Goal: Task Accomplishment & Management: Use online tool/utility

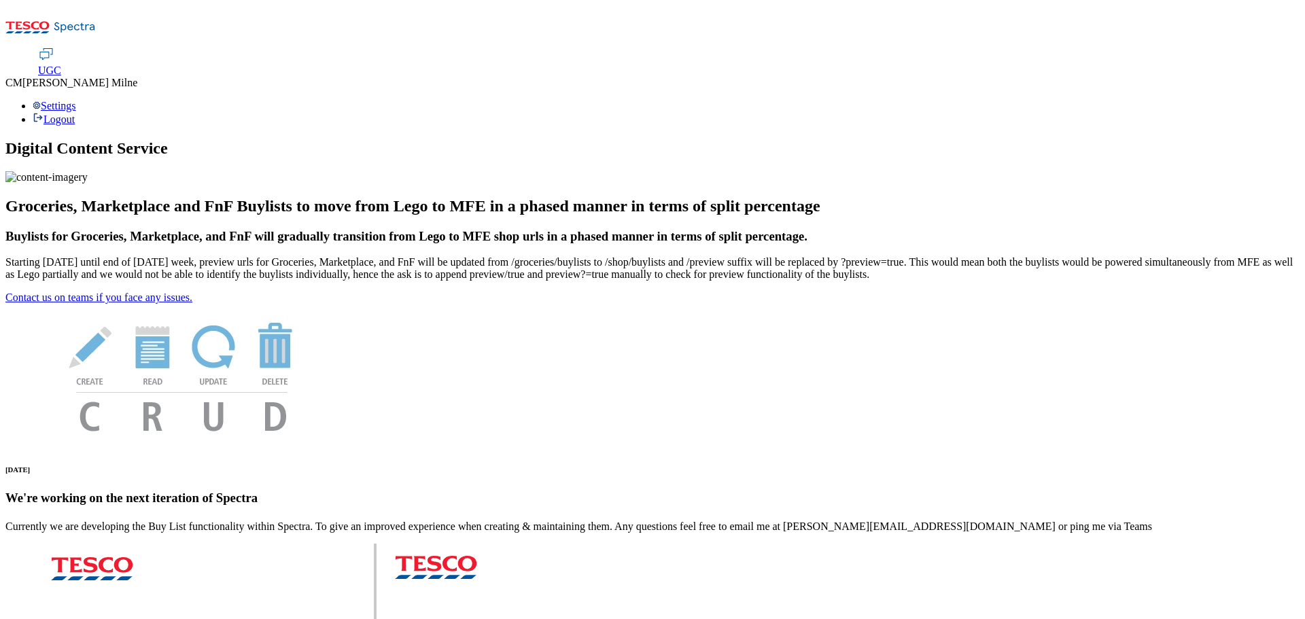
click at [1274, 100] on div "Settings Logout" at bounding box center [652, 113] width 1294 height 26
click at [61, 65] on span "UGC" at bounding box center [49, 71] width 23 height 12
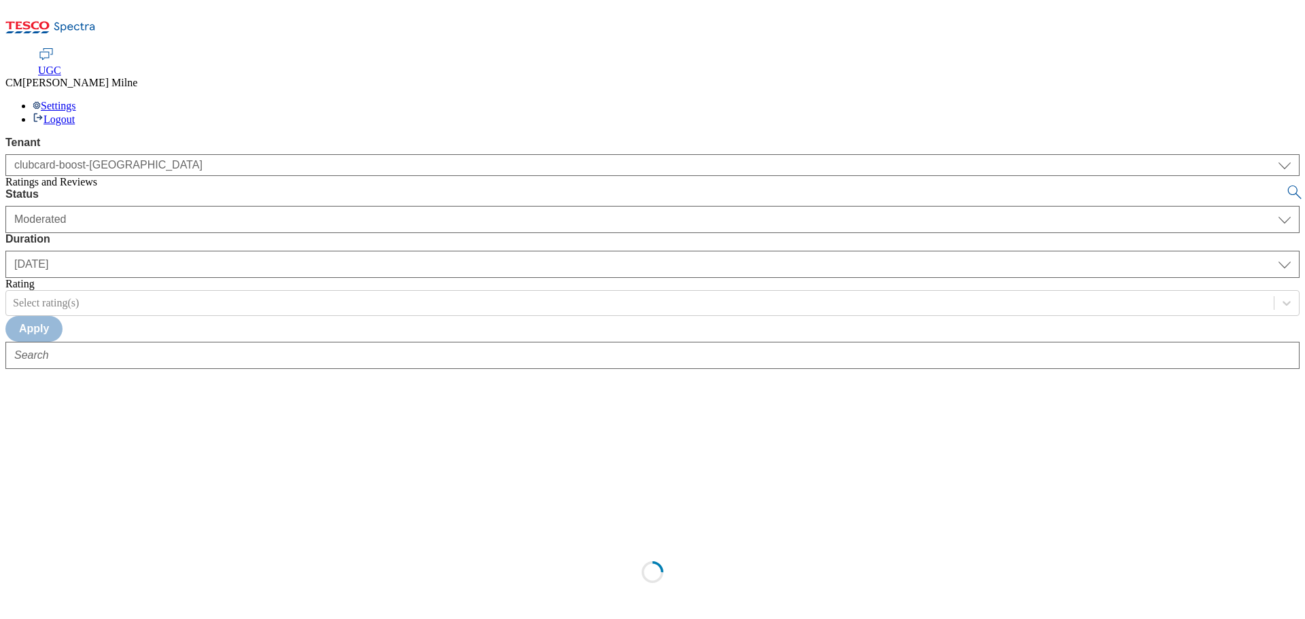
select select "clubcard-boost-uk"
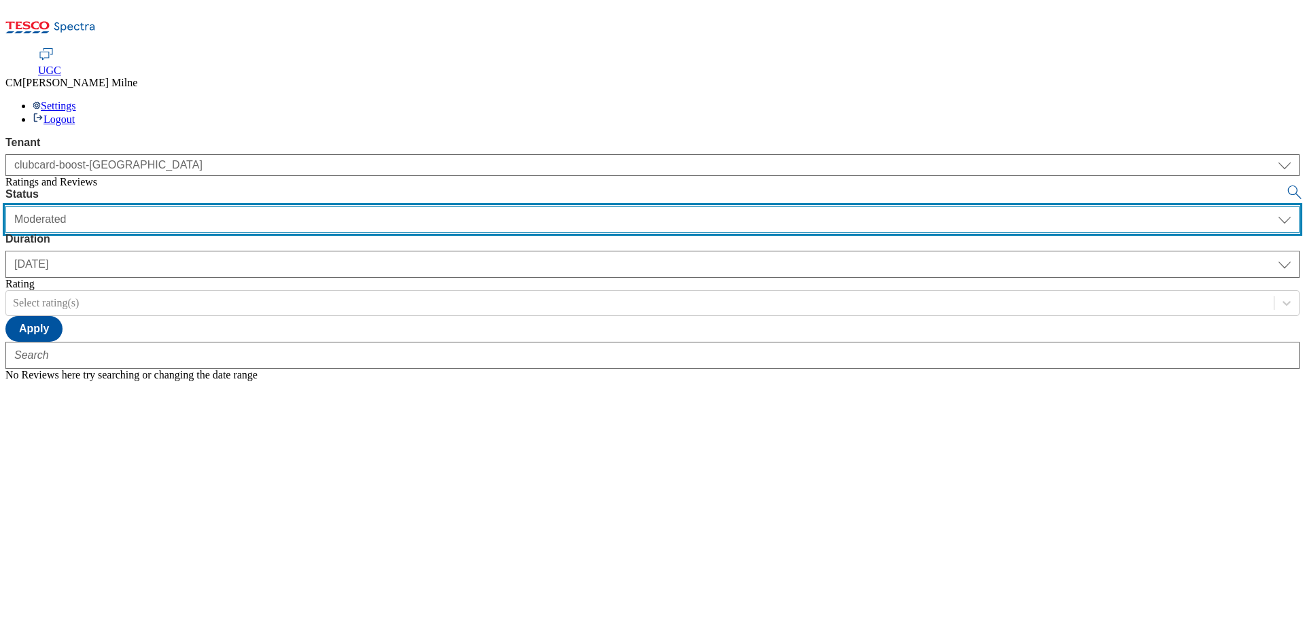
click at [294, 206] on select "Moderated Approved Rejected" at bounding box center [652, 219] width 1294 height 27
click at [184, 206] on select "Moderated Approved Rejected" at bounding box center [652, 219] width 1294 height 27
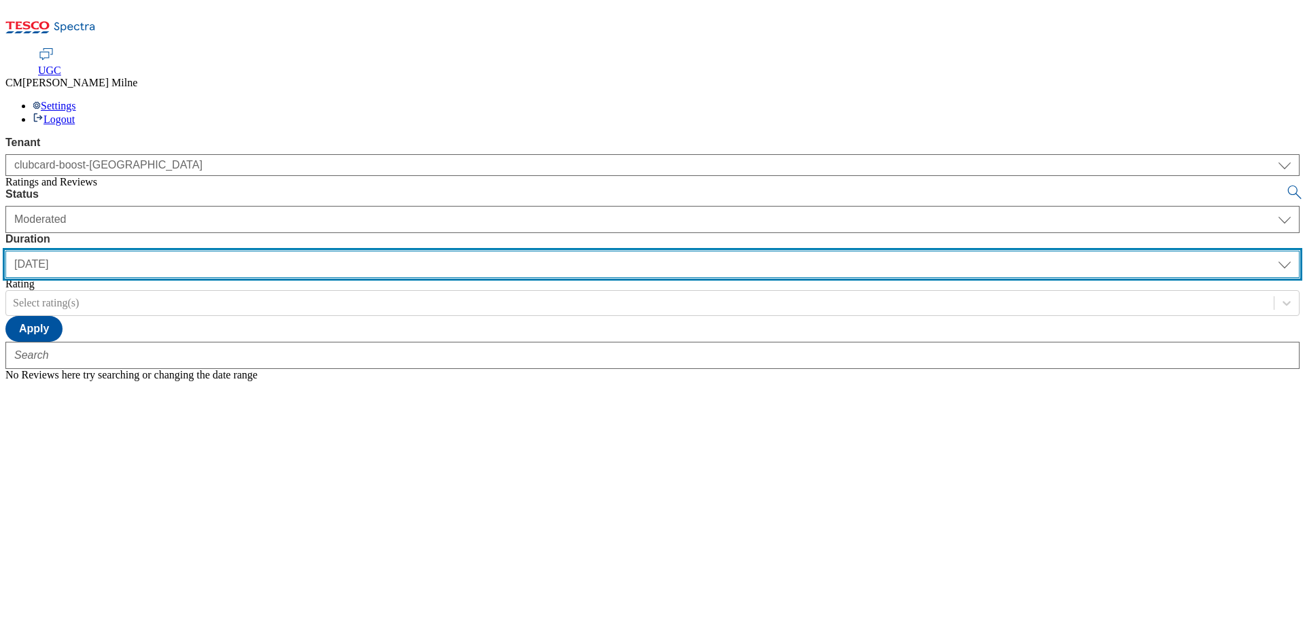
click at [441, 251] on select "yesterday last7days last30days All custom" at bounding box center [652, 264] width 1294 height 27
click at [321, 251] on select "yesterday last7days last30days All custom" at bounding box center [652, 264] width 1294 height 27
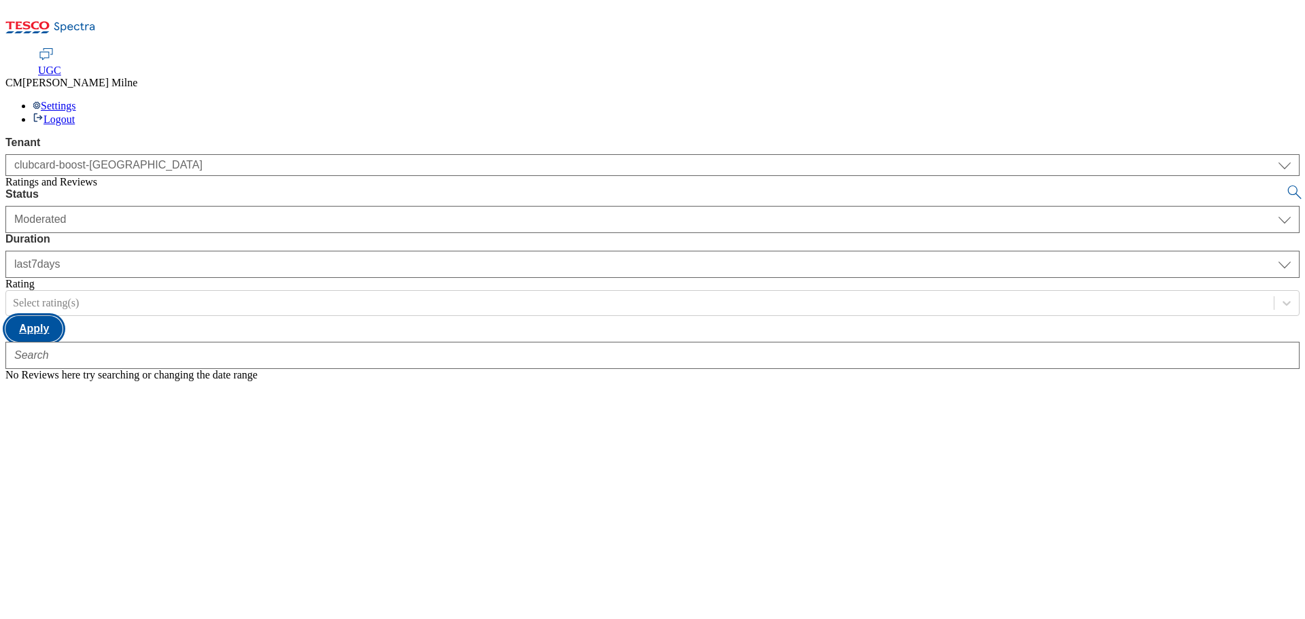
click at [63, 316] on button "Apply" at bounding box center [33, 329] width 57 height 26
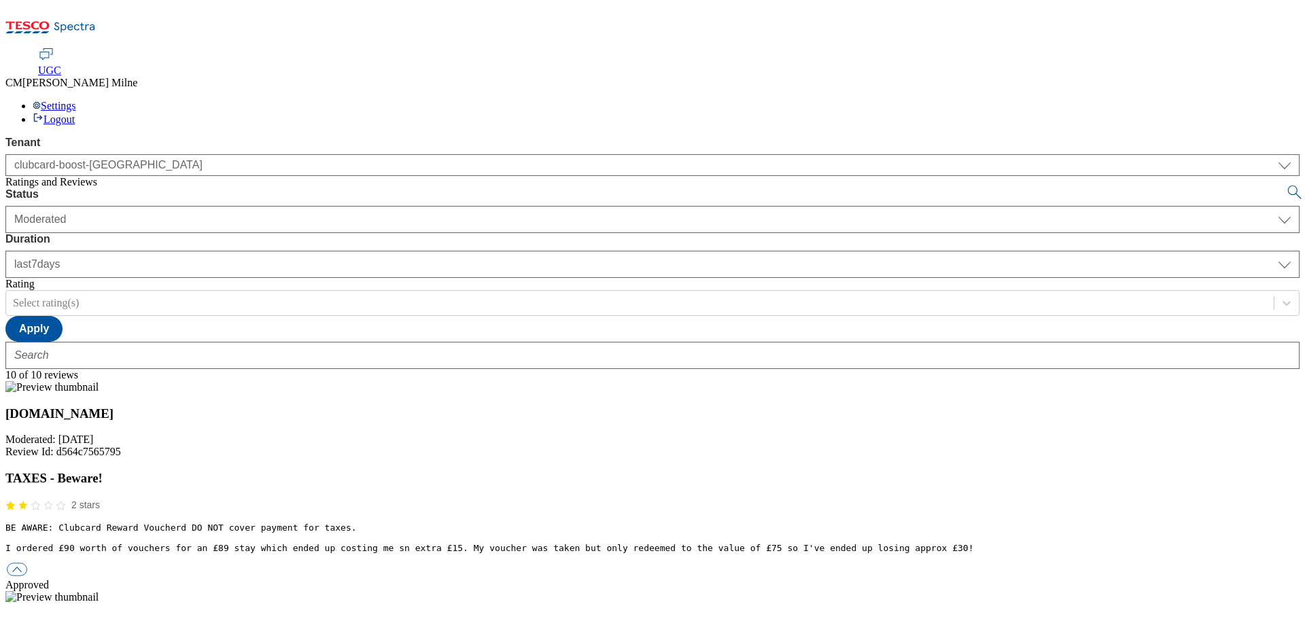
scroll to position [1600, 0]
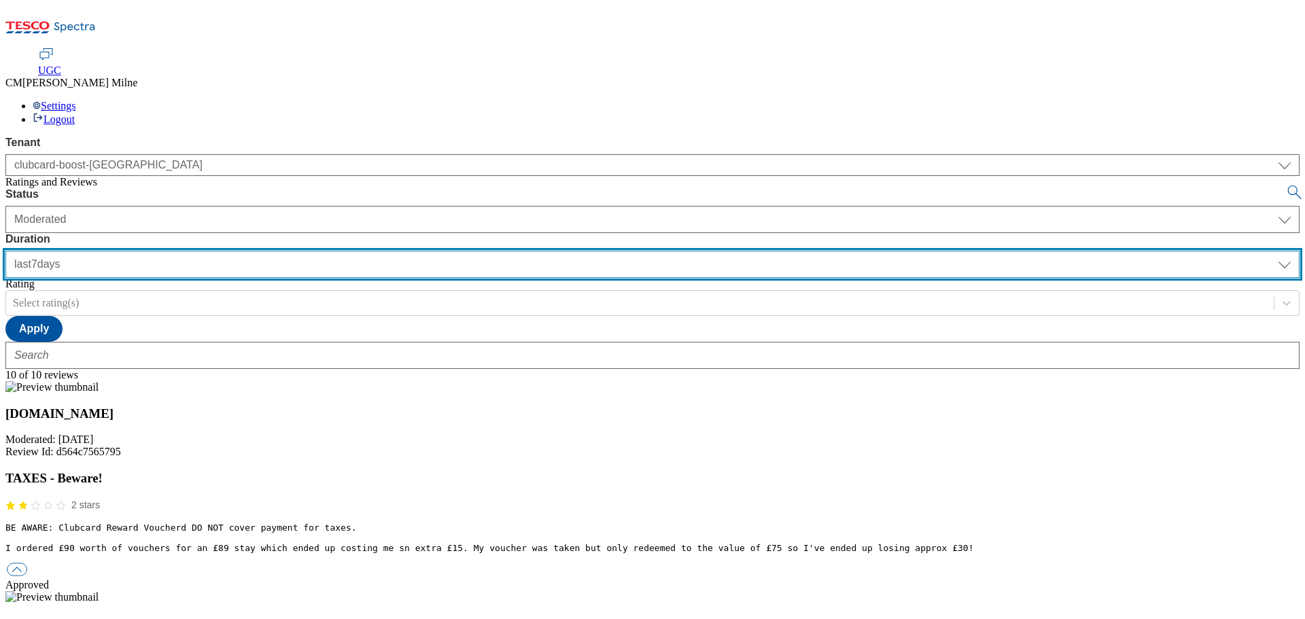
click at [434, 251] on select "yesterday last7days last30days All custom" at bounding box center [652, 264] width 1294 height 27
click at [321, 251] on select "yesterday last7days last30days All custom" at bounding box center [652, 264] width 1294 height 27
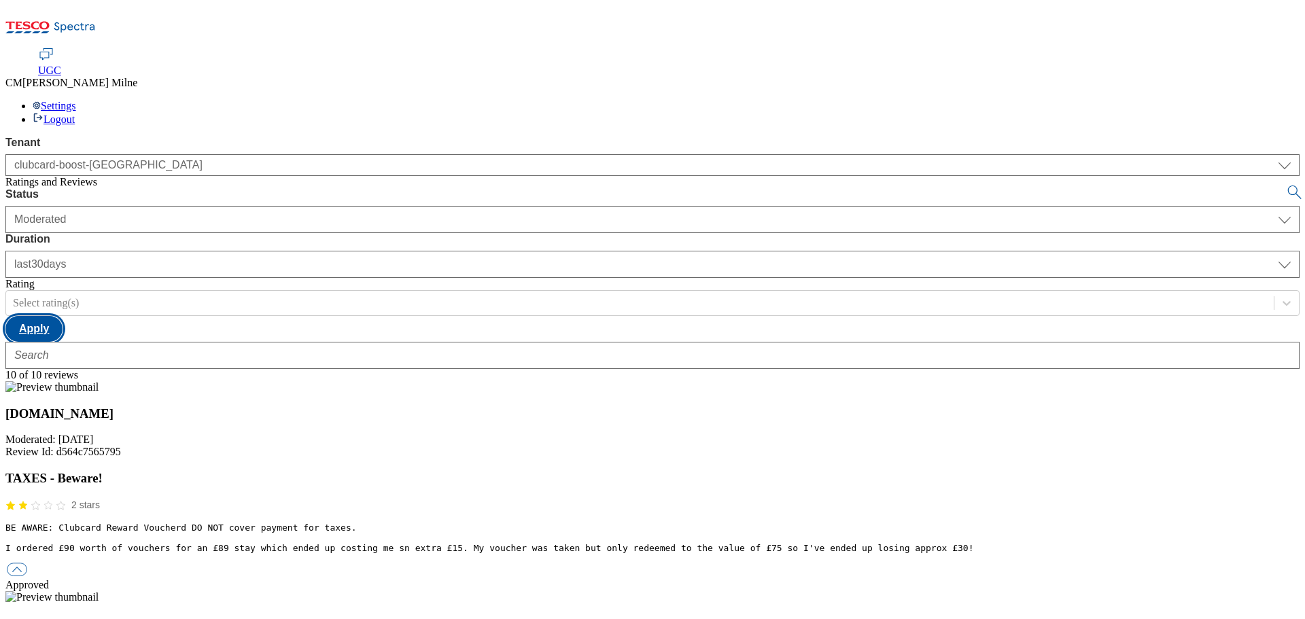
click at [63, 316] on button "Apply" at bounding box center [33, 329] width 57 height 26
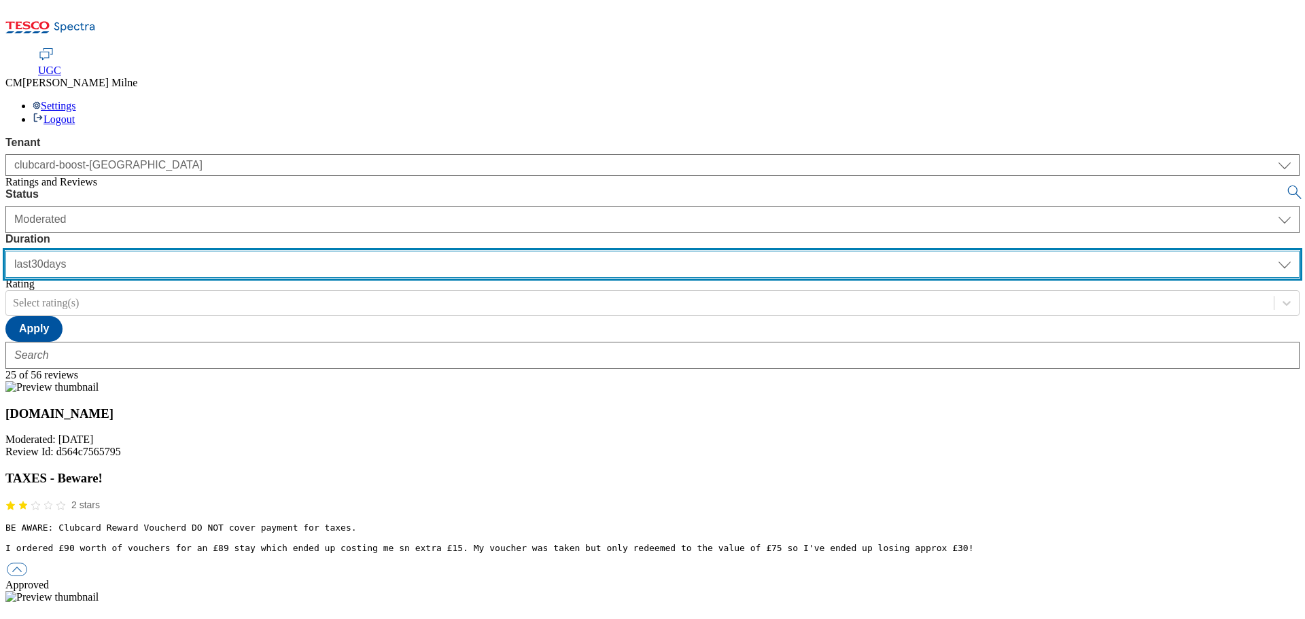
click at [439, 251] on select "yesterday last7days last30days All custom" at bounding box center [652, 264] width 1294 height 27
select select "last7days"
click at [321, 251] on select "yesterday last7days last30days All custom" at bounding box center [652, 264] width 1294 height 27
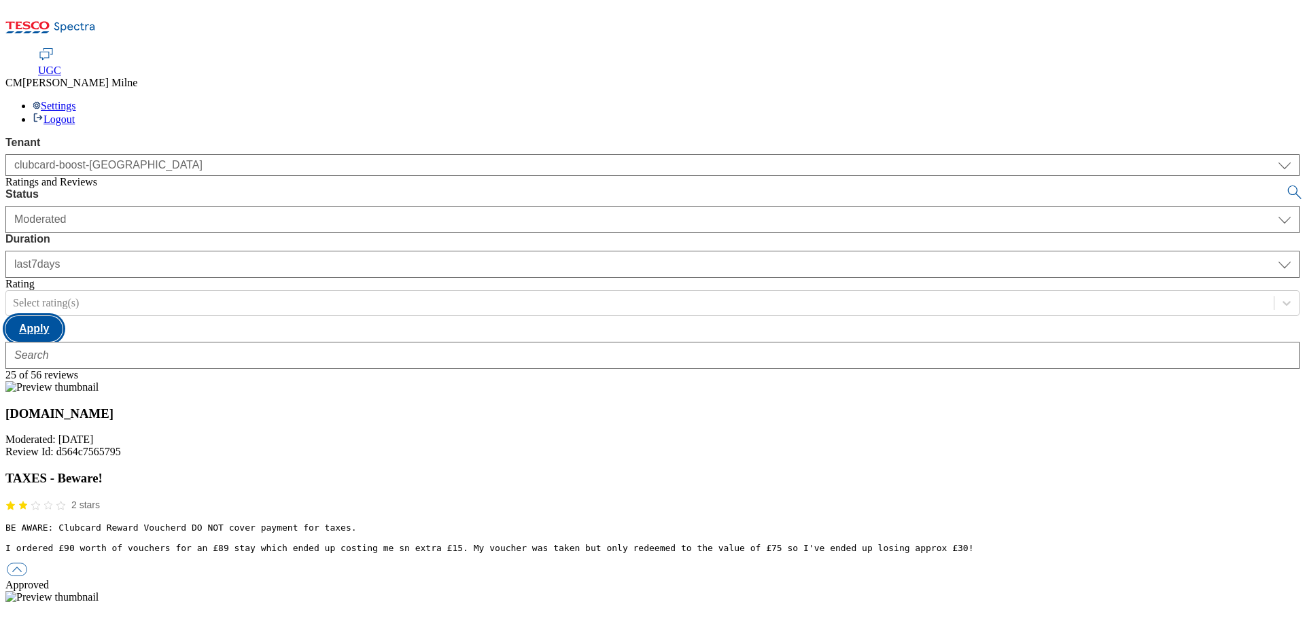
click at [63, 316] on button "Apply" at bounding box center [33, 329] width 57 height 26
drag, startPoint x: 590, startPoint y: 343, endPoint x: 572, endPoint y: 329, distance: 22.8
